Goal: Find specific page/section

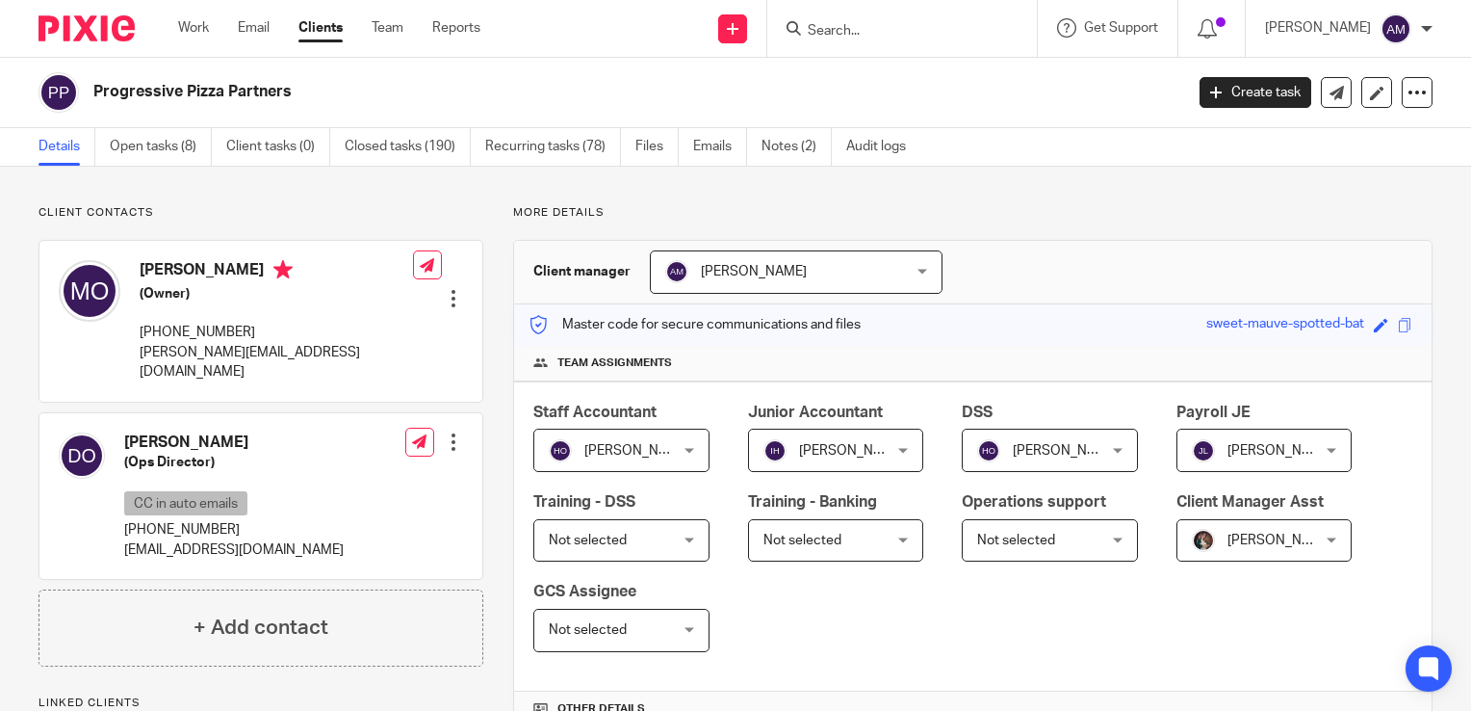
scroll to position [1512, 0]
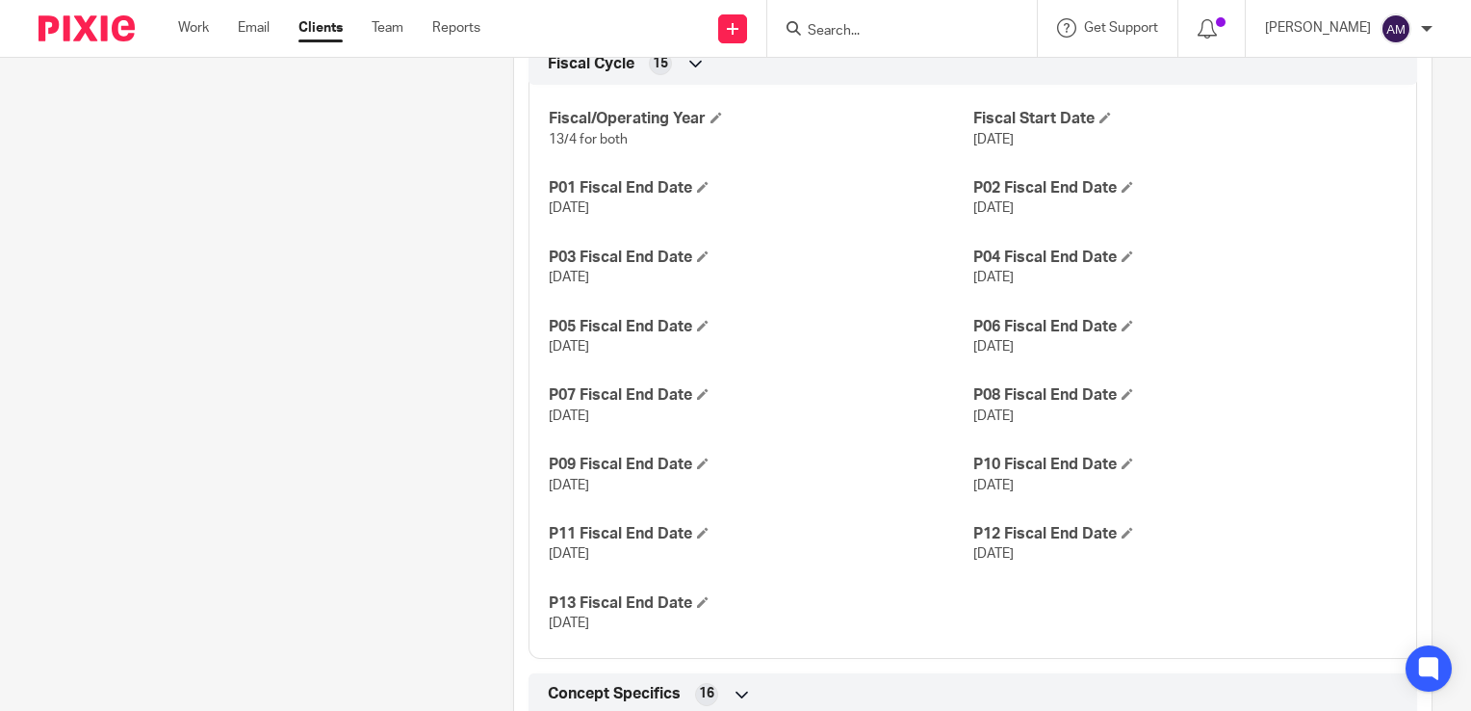
click at [844, 24] on input "Search" at bounding box center [892, 31] width 173 height 17
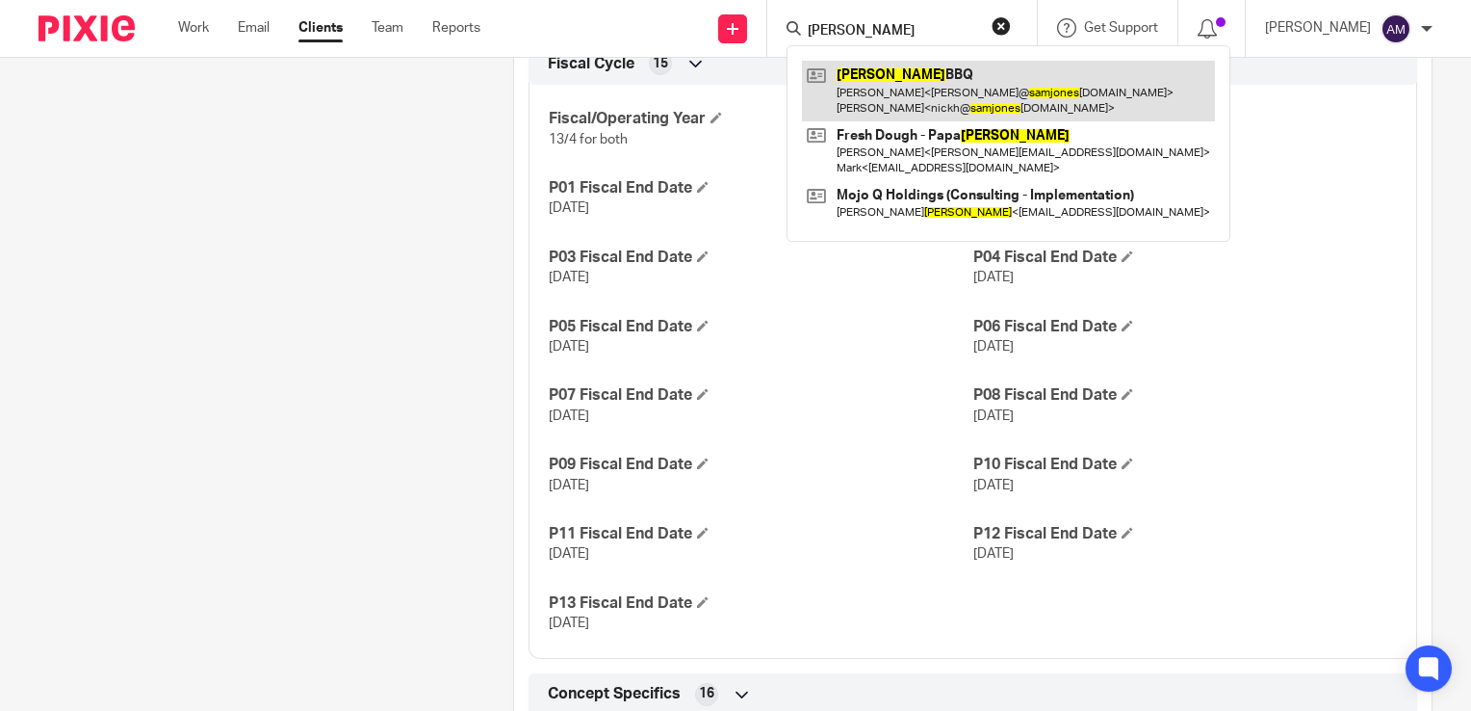
type input "sam jones"
click at [936, 84] on link at bounding box center [1008, 91] width 413 height 60
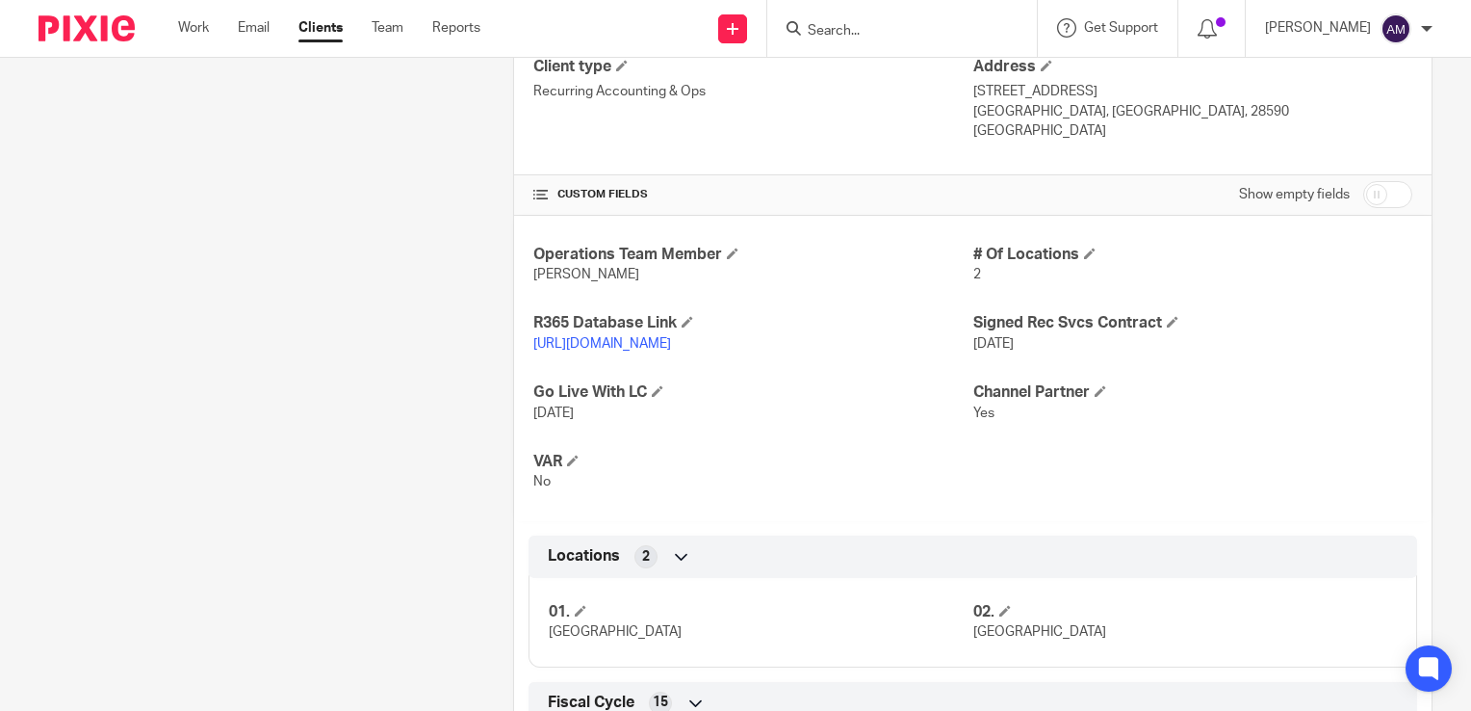
scroll to position [705, 0]
click at [671, 341] on link "[URL][DOMAIN_NAME]" at bounding box center [602, 343] width 138 height 13
